Goal: Information Seeking & Learning: Learn about a topic

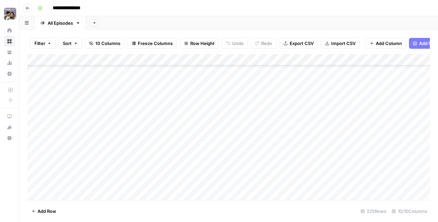
scroll to position [38, 0]
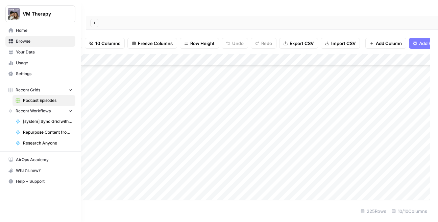
click at [13, 52] on link "Your Data" at bounding box center [40, 52] width 70 height 11
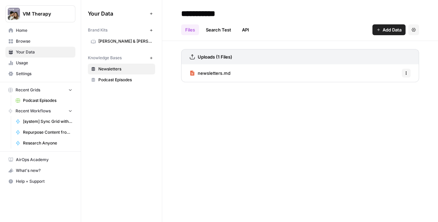
click at [197, 76] on link "newsletters.md" at bounding box center [210, 73] width 41 height 18
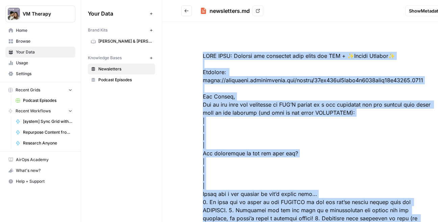
click at [39, 135] on link "Repurpose Content from Audio (Split Audio)" at bounding box center [44, 132] width 63 height 11
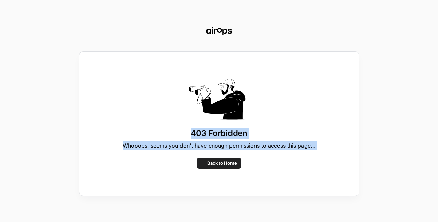
click at [212, 163] on span "Back to Home" at bounding box center [222, 163] width 30 height 7
